Goal: Task Accomplishment & Management: Use online tool/utility

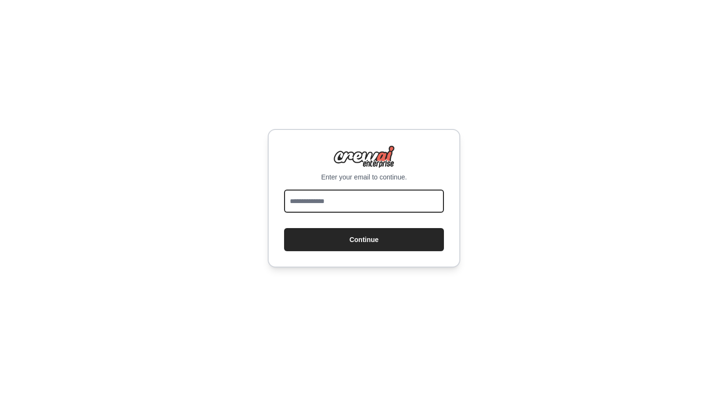
click at [329, 212] on input "email" at bounding box center [364, 201] width 160 height 23
type input "**********"
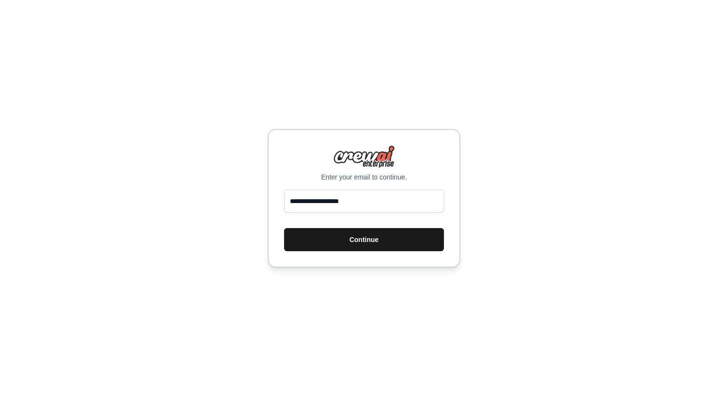
click at [377, 234] on button "Continue" at bounding box center [364, 239] width 160 height 23
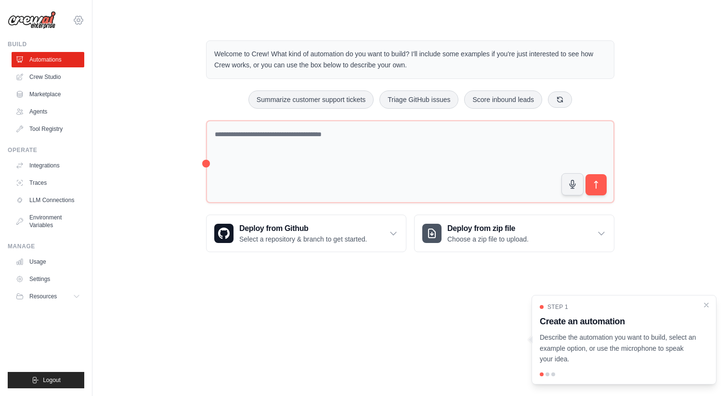
click at [82, 20] on icon at bounding box center [79, 20] width 12 height 12
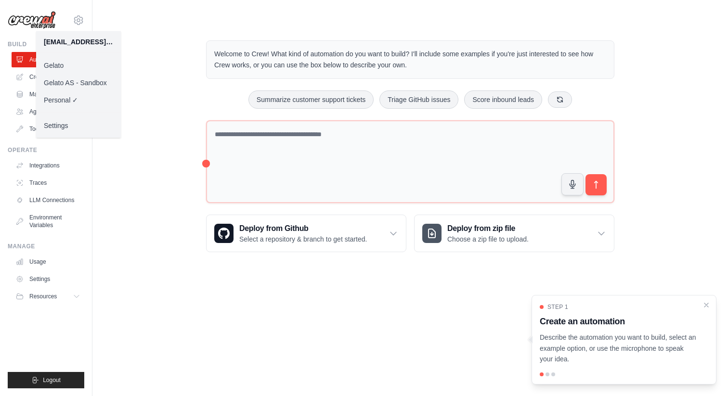
click at [83, 62] on link "Gelato" at bounding box center [78, 65] width 85 height 17
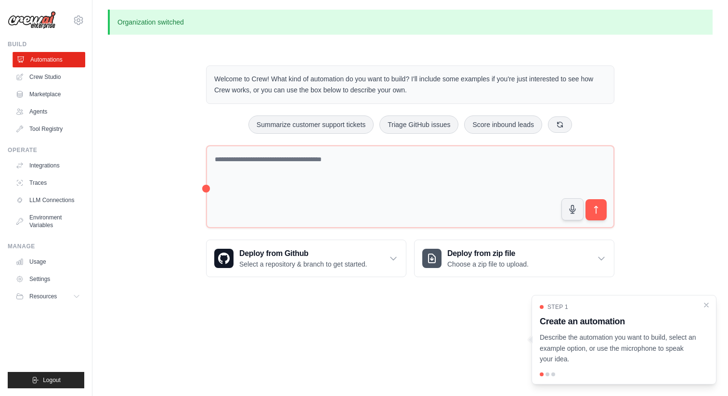
click at [65, 58] on link "Automations" at bounding box center [49, 59] width 73 height 15
